Goal: Navigation & Orientation: Find specific page/section

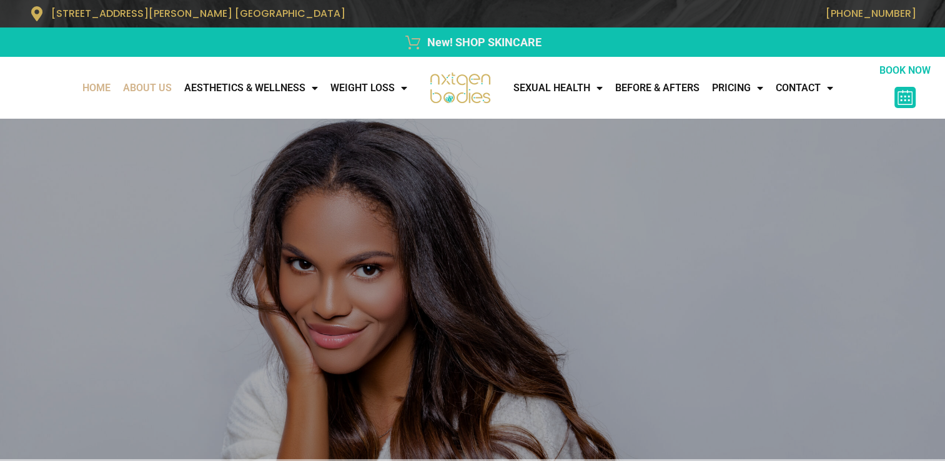
click at [137, 82] on link "About Us" at bounding box center [147, 88] width 61 height 25
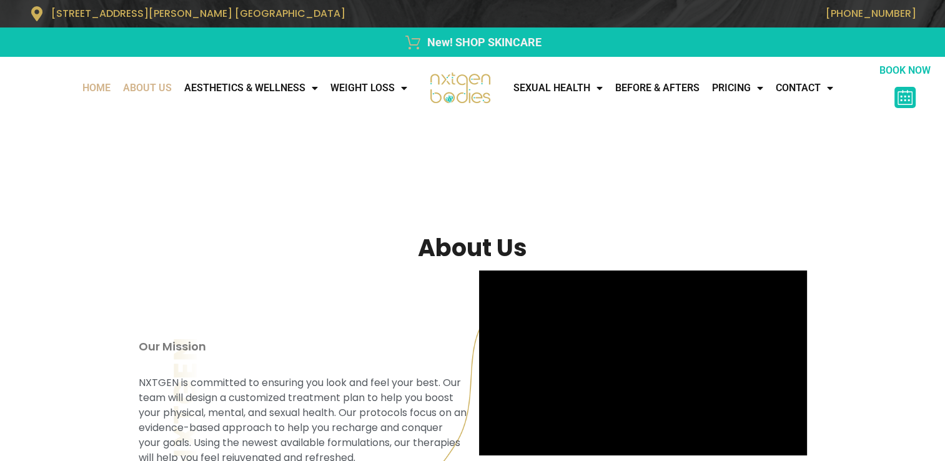
click at [102, 88] on link "Home" at bounding box center [96, 88] width 41 height 25
